Goal: Information Seeking & Learning: Learn about a topic

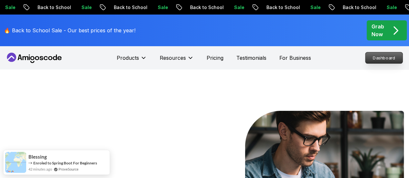
click at [380, 55] on p "Dashboard" at bounding box center [383, 57] width 37 height 11
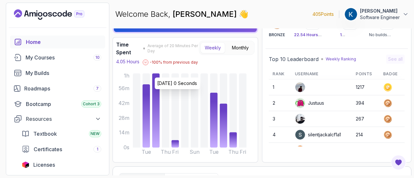
scroll to position [39, 0]
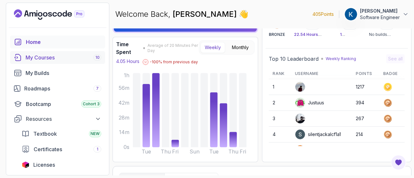
click at [58, 57] on div "My Courses 10" at bounding box center [64, 58] width 76 height 8
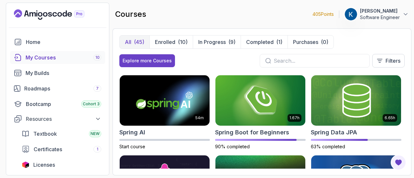
scroll to position [958, 0]
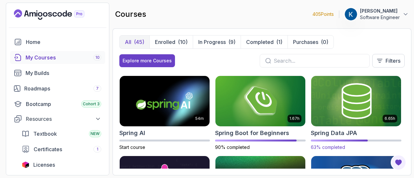
click at [339, 107] on img at bounding box center [356, 101] width 94 height 53
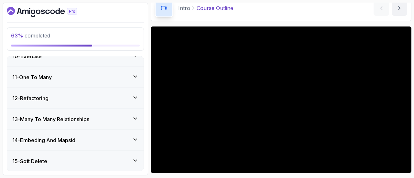
scroll to position [308, 0]
click at [99, 77] on div "11 - One To Many" at bounding box center [75, 78] width 126 height 8
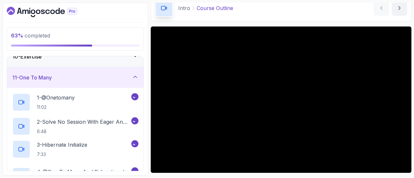
scroll to position [199, 0]
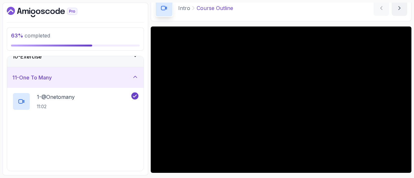
click at [99, 79] on div "11 - One To Many" at bounding box center [75, 78] width 126 height 8
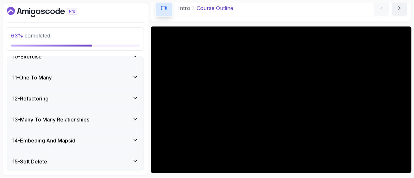
click at [89, 116] on h3 "13 - Many To Many Relationships" at bounding box center [50, 120] width 77 height 8
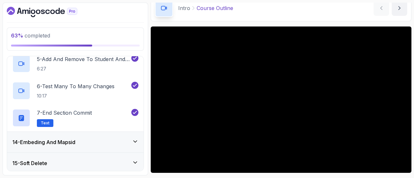
scroll to position [388, 0]
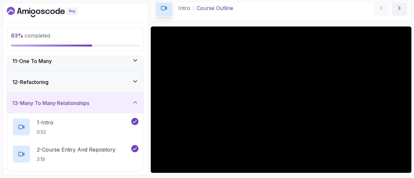
click at [96, 104] on div "13 - Many To Many Relationships" at bounding box center [75, 103] width 126 height 8
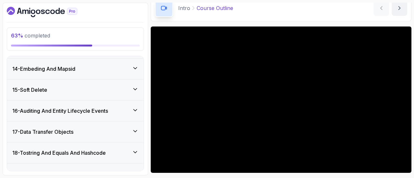
scroll to position [271, 0]
click at [113, 72] on div "14 - Embeding And Mapsid" at bounding box center [75, 69] width 136 height 21
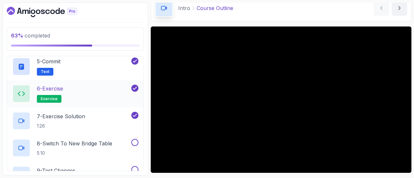
scroll to position [406, 0]
click at [116, 143] on div "8 - Switch To New Bridge Table 5:10" at bounding box center [71, 148] width 118 height 18
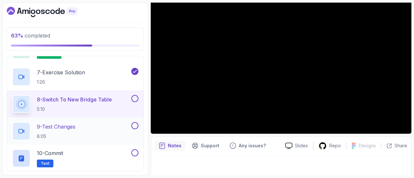
scroll to position [449, 0]
click at [136, 97] on button at bounding box center [134, 99] width 7 height 7
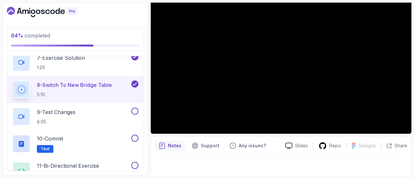
scroll to position [18, 0]
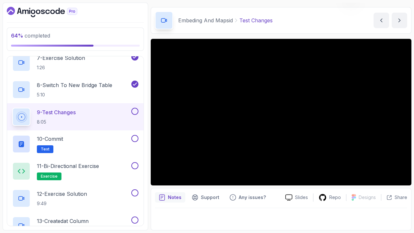
scroll to position [18, 0]
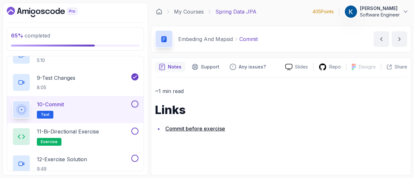
scroll to position [499, 0]
click at [136, 102] on button at bounding box center [134, 103] width 7 height 7
click at [119, 132] on div "11 - Bi-directional Exercise exercise" at bounding box center [71, 136] width 118 height 18
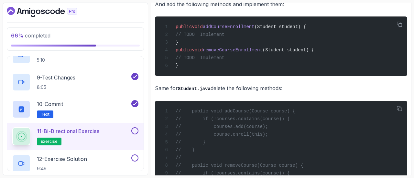
scroll to position [234, 0]
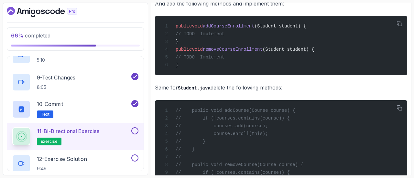
click at [135, 129] on button at bounding box center [134, 130] width 7 height 7
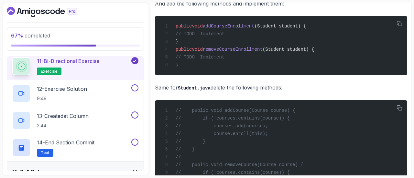
scroll to position [570, 0]
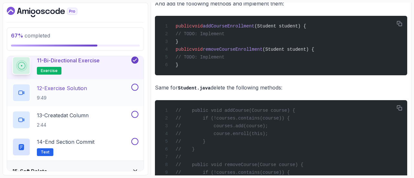
click at [101, 93] on div "12 - Exercise Solution 9:49" at bounding box center [71, 93] width 118 height 18
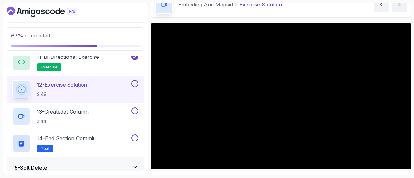
scroll to position [53, 0]
